Goal: Task Accomplishment & Management: Use online tool/utility

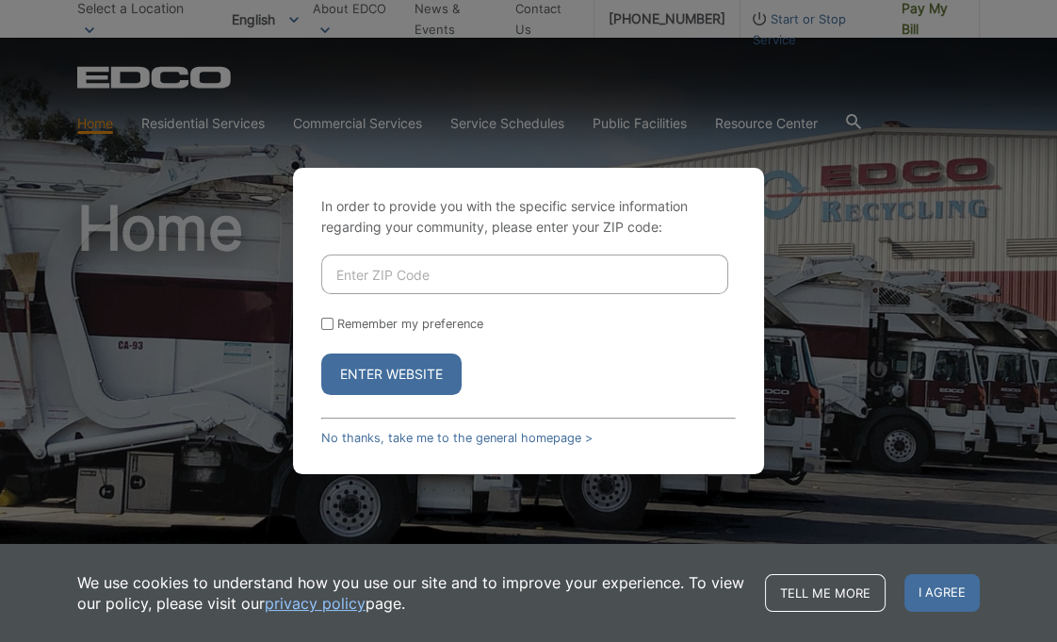
click at [492, 278] on input "Enter ZIP Code" at bounding box center [524, 274] width 407 height 40
type input "92028"
click at [333, 321] on input "Remember my preference" at bounding box center [327, 324] width 12 height 12
checkbox input "true"
click at [377, 364] on button "Enter Website" at bounding box center [391, 373] width 140 height 41
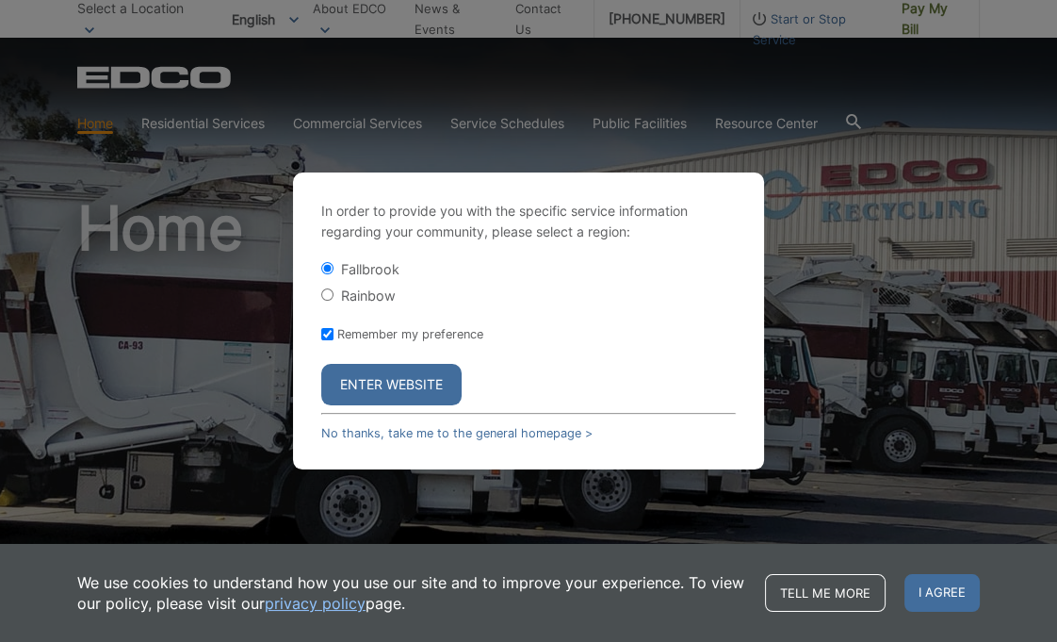
click at [383, 382] on button "Enter Website" at bounding box center [391, 384] width 140 height 41
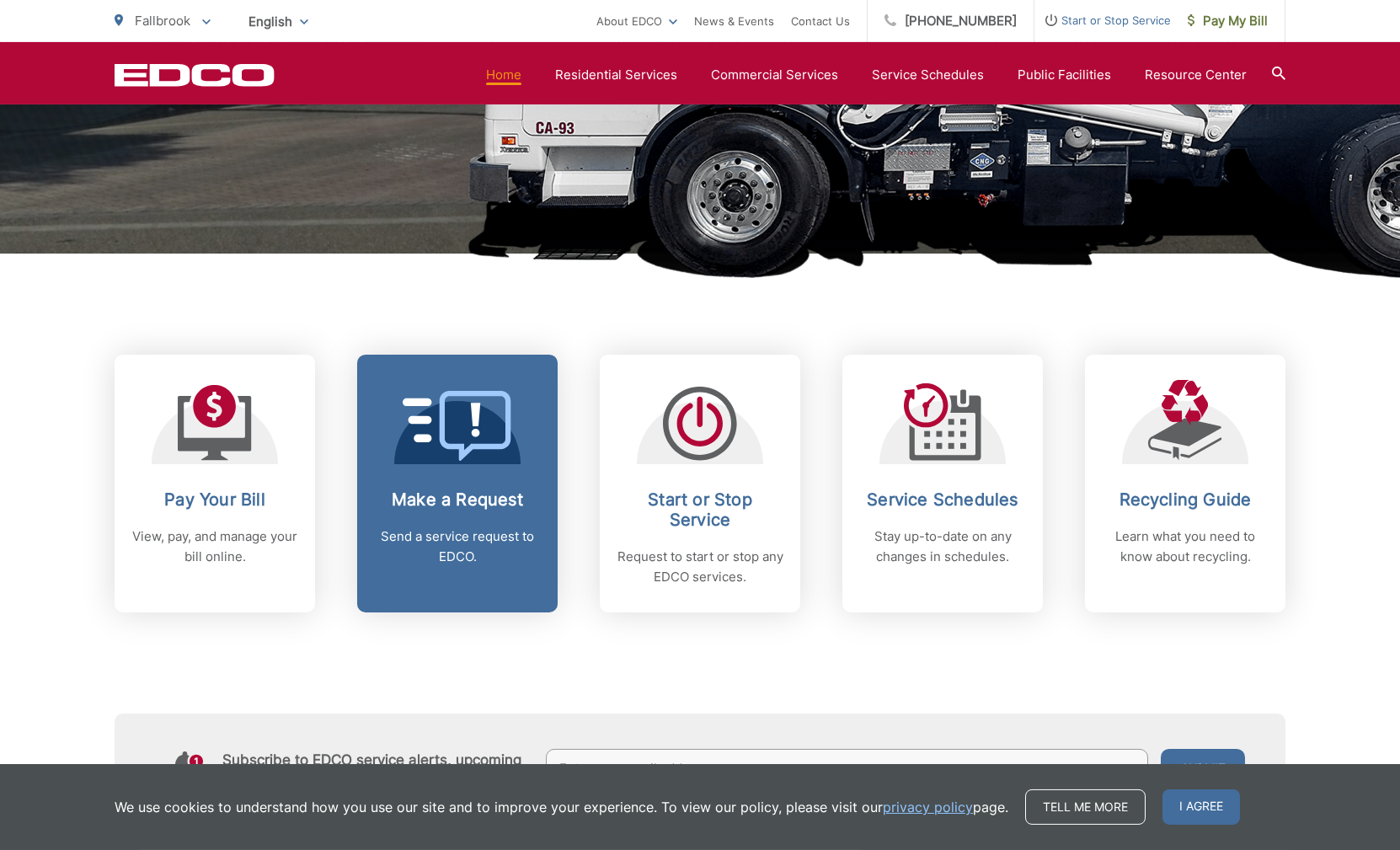
scroll to position [496, 0]
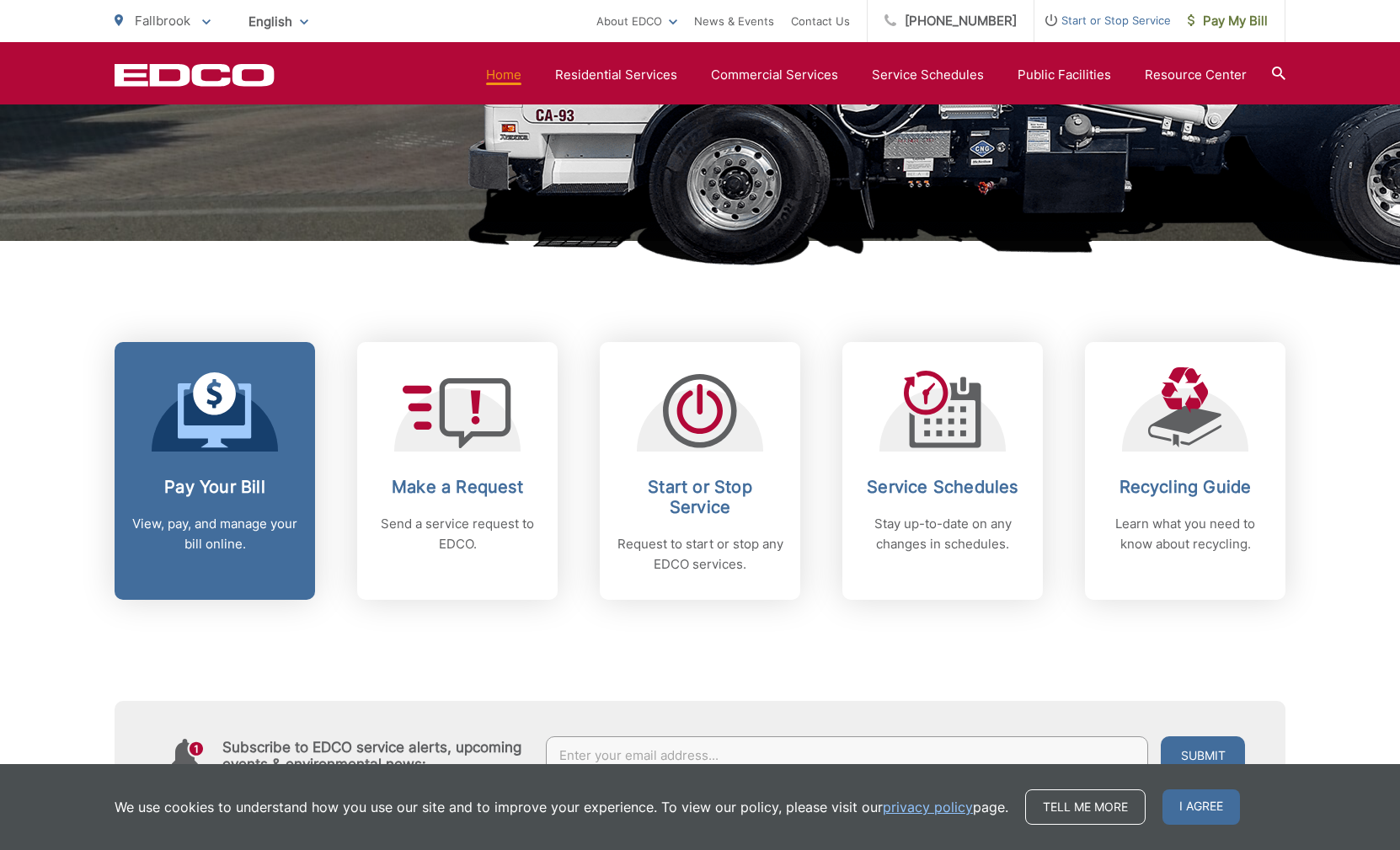
click at [202, 417] on icon at bounding box center [215, 410] width 74 height 76
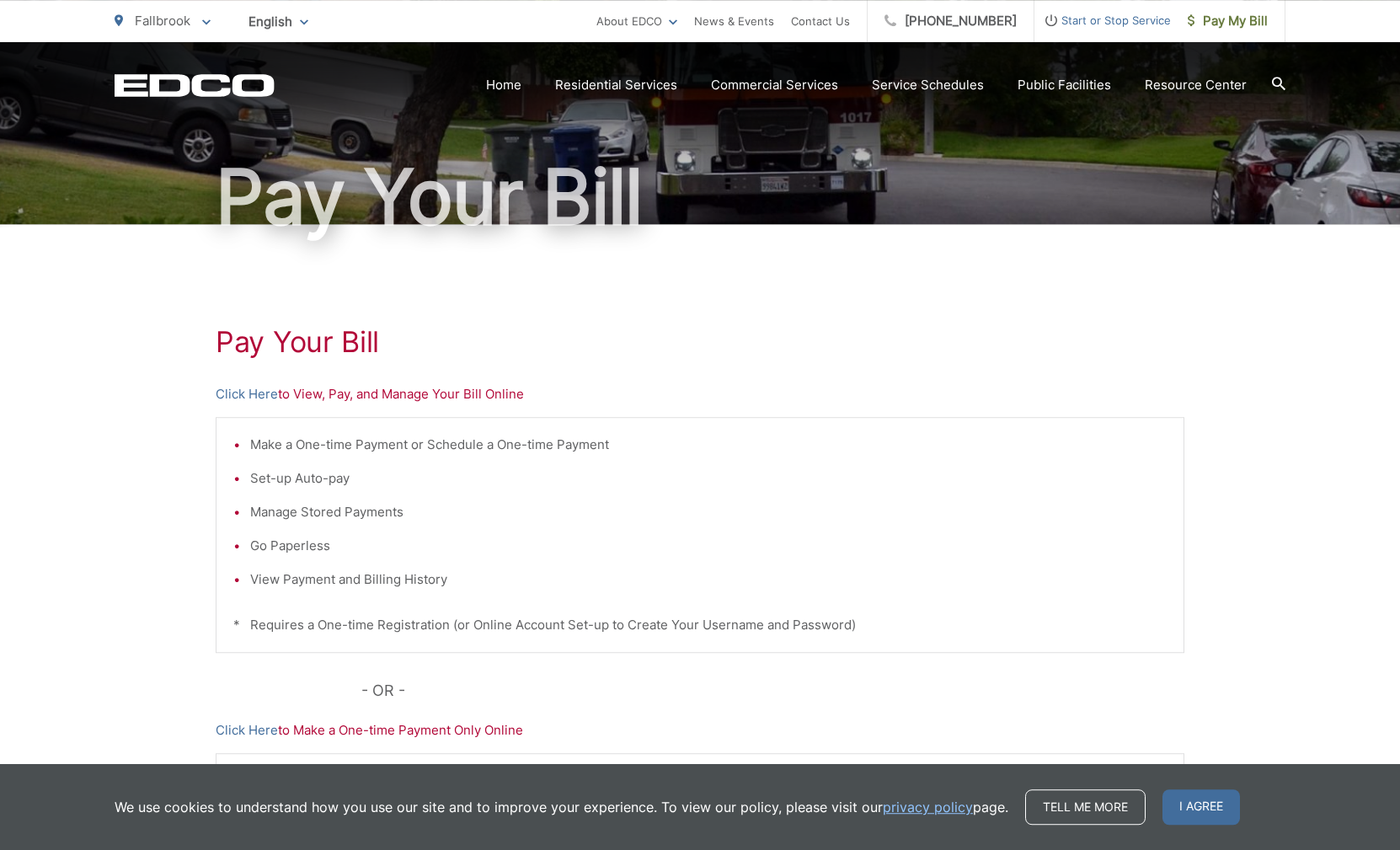
scroll to position [116, 0]
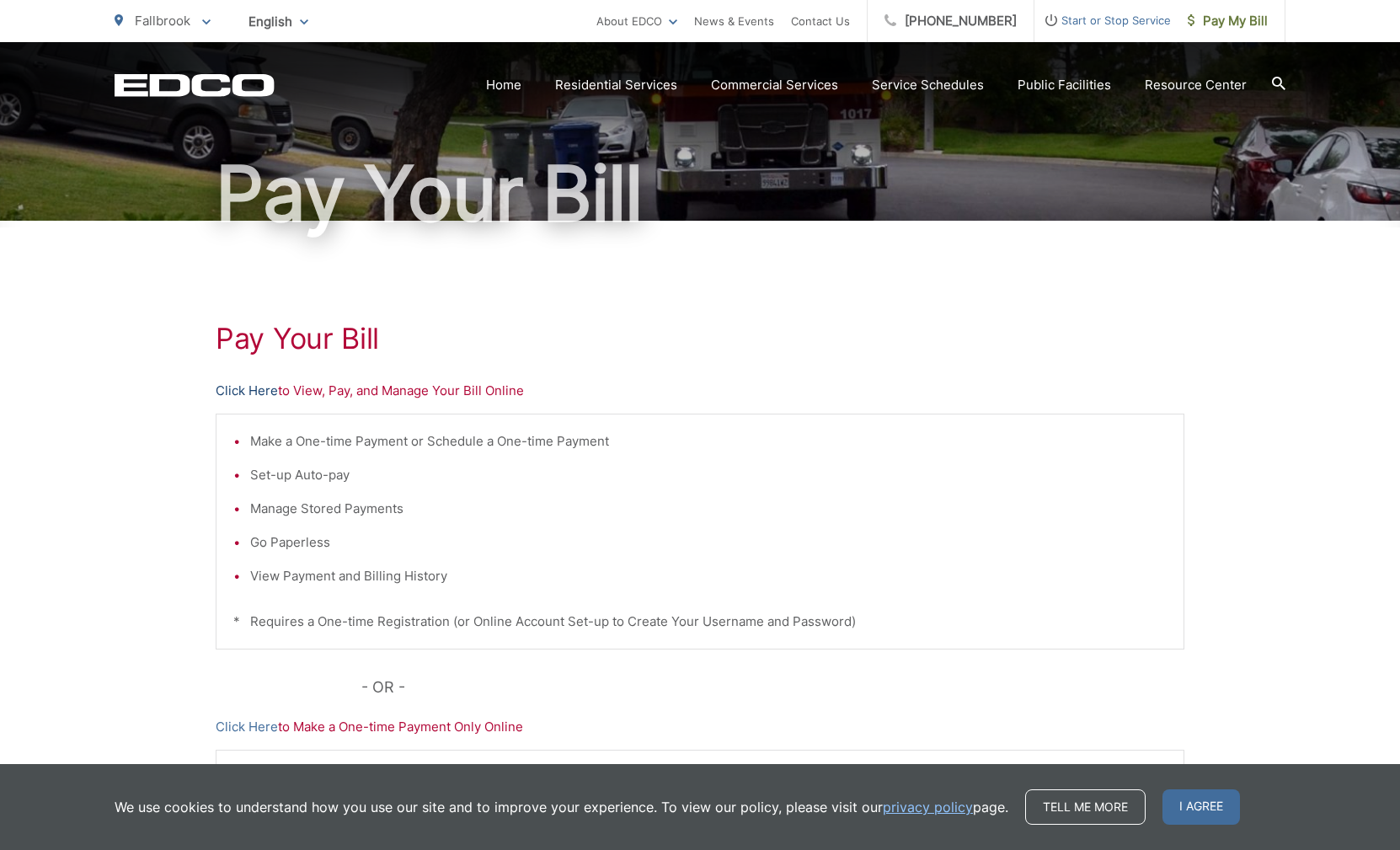
click at [249, 395] on link "Click Here" at bounding box center [247, 391] width 63 height 21
